Goal: Transaction & Acquisition: Purchase product/service

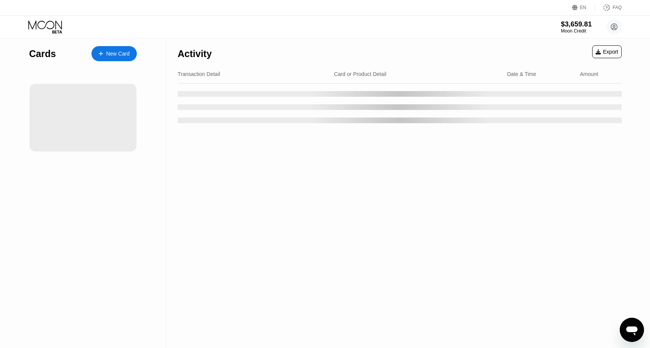
click at [570, 24] on div "$3,659.81" at bounding box center [575, 24] width 31 height 8
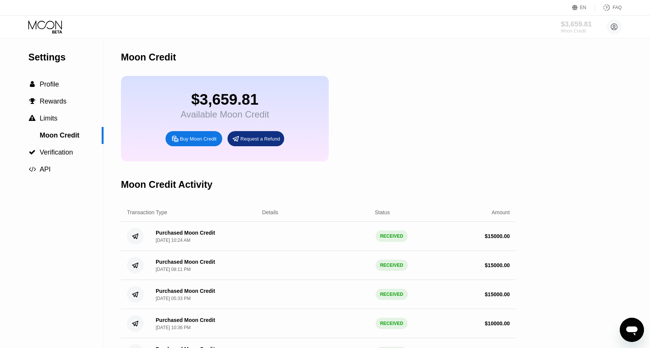
click at [570, 24] on div "$3,659.81" at bounding box center [575, 24] width 31 height 8
click at [201, 135] on div "Buy Moon Credit" at bounding box center [193, 138] width 57 height 15
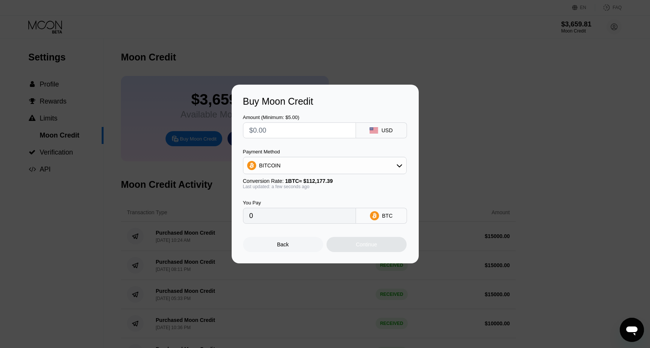
click at [284, 168] on div "BITCOIN" at bounding box center [324, 165] width 163 height 15
click at [270, 204] on span "USDT on TRON" at bounding box center [280, 203] width 38 height 6
type input "0.00"
click at [294, 134] on input "text" at bounding box center [299, 130] width 100 height 15
type input "$1"
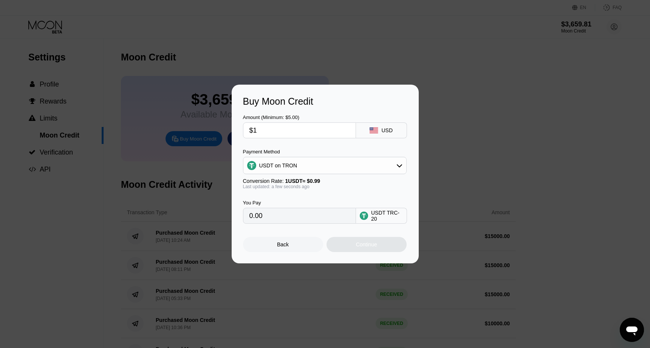
type input "1.01"
type input "$10"
type input "10.10"
type input "$100"
type input "101.01"
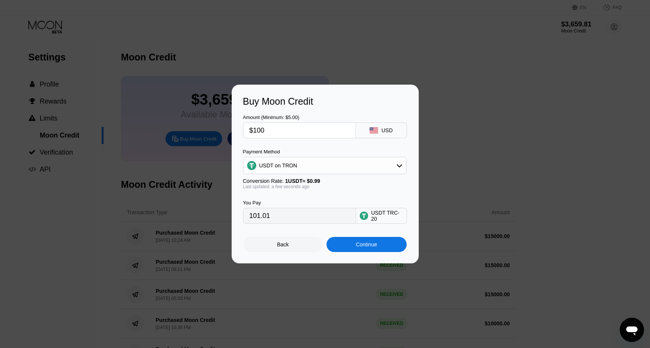
type input "$1000"
type input "1010.10"
type input "$10000"
type input "10101.01"
type input "$10000"
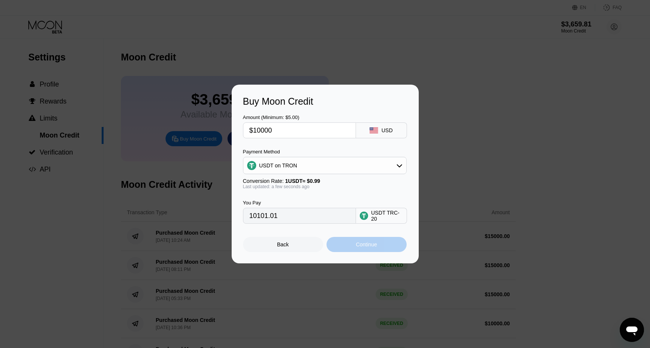
click at [352, 245] on div "Continue" at bounding box center [366, 244] width 80 height 15
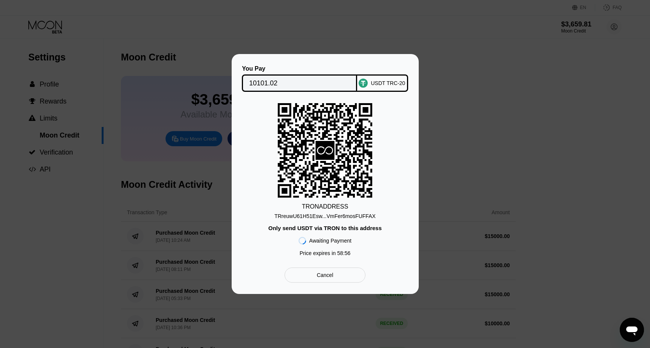
click at [369, 215] on div "TRreuwU61H51Esw...VmFer6mosFUFFAX" at bounding box center [324, 216] width 101 height 6
